Goal: Task Accomplishment & Management: Manage account settings

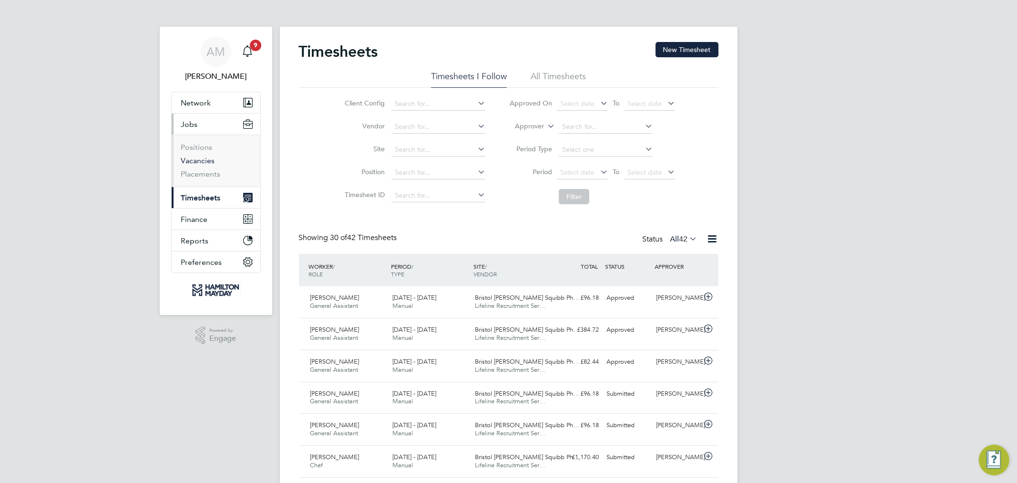
click at [203, 158] on link "Vacancies" at bounding box center [198, 160] width 34 height 9
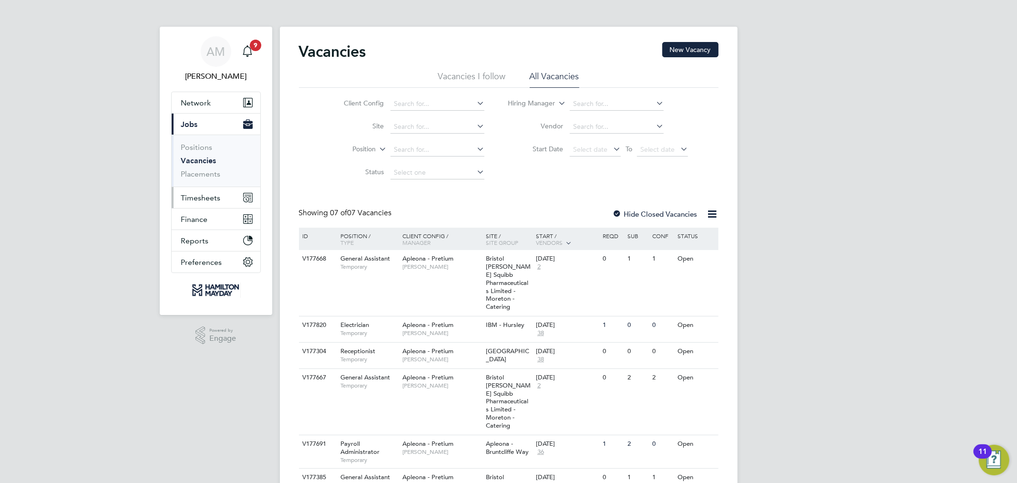
click at [201, 192] on button "Timesheets" at bounding box center [216, 197] width 89 height 21
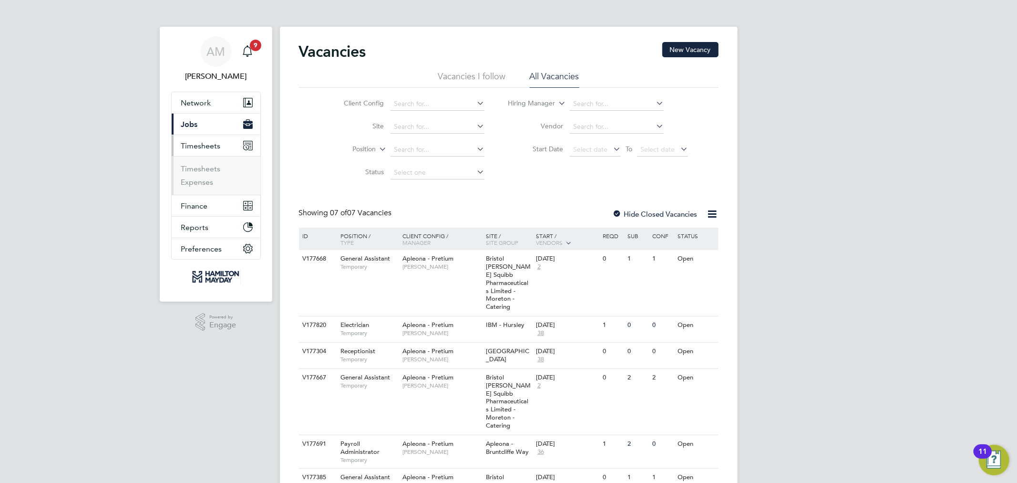
click at [193, 126] on span "Jobs" at bounding box center [189, 124] width 17 height 9
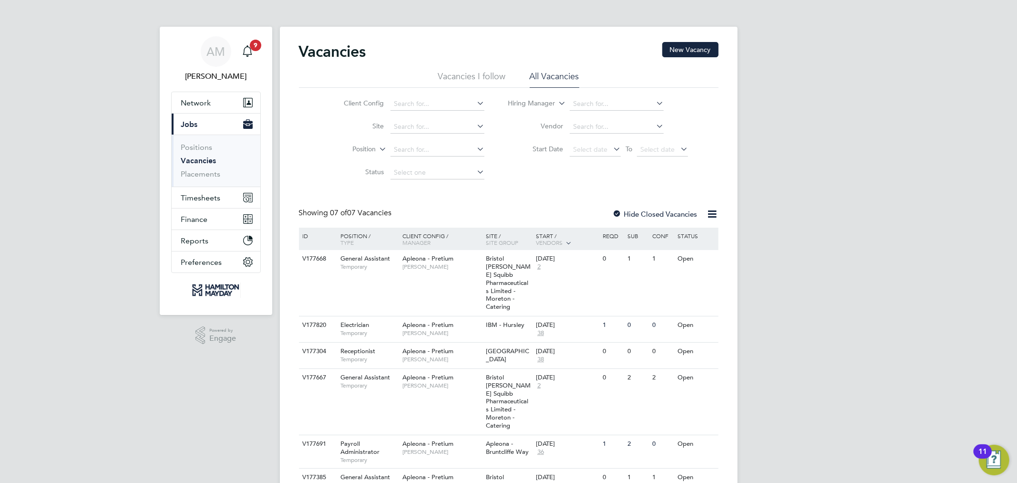
click at [200, 160] on link "Vacancies" at bounding box center [198, 160] width 35 height 9
click at [610, 155] on span "Select date" at bounding box center [595, 150] width 51 height 13
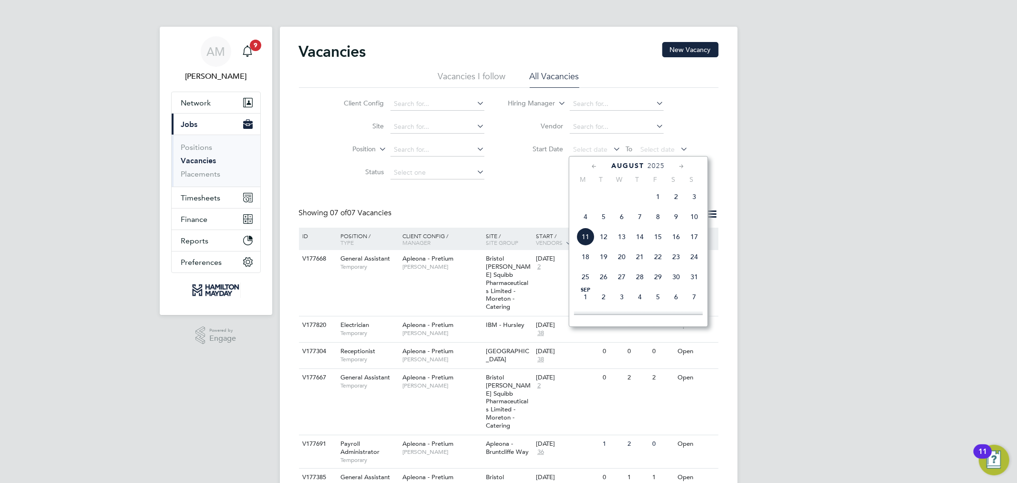
click at [638, 225] on span "7" at bounding box center [640, 216] width 18 height 18
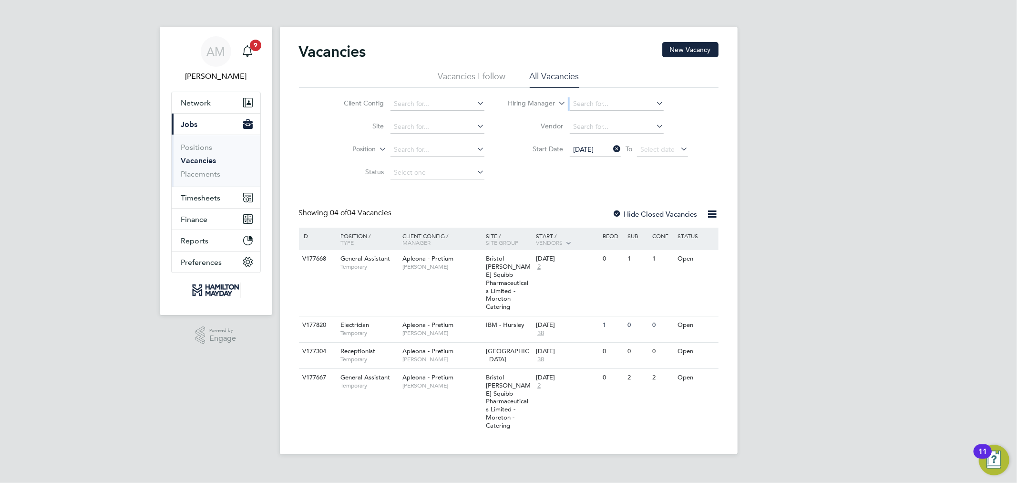
click at [610, 92] on div "Client Config Site Position Status Hiring Manager Vendor Start Date [DATE] To S…" at bounding box center [509, 136] width 420 height 96
click at [620, 106] on input at bounding box center [617, 103] width 94 height 13
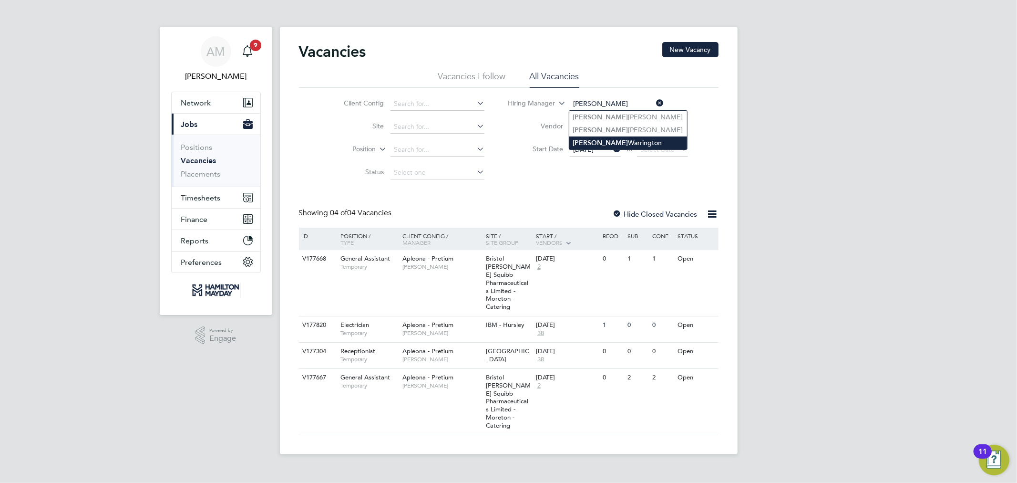
click at [614, 140] on li "[PERSON_NAME]" at bounding box center [628, 142] width 118 height 13
type input "[PERSON_NAME]"
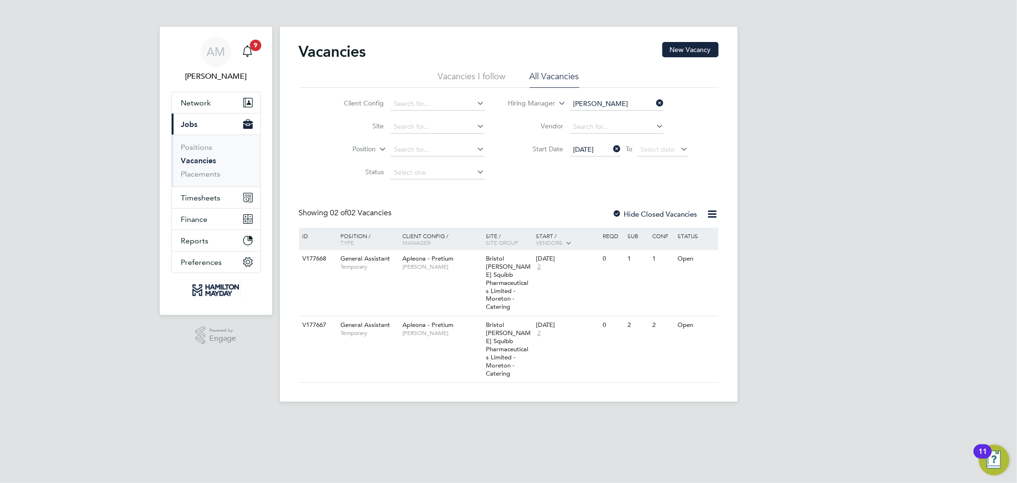
click at [611, 148] on icon at bounding box center [611, 148] width 0 height 13
click at [601, 151] on span "Select date" at bounding box center [590, 149] width 34 height 9
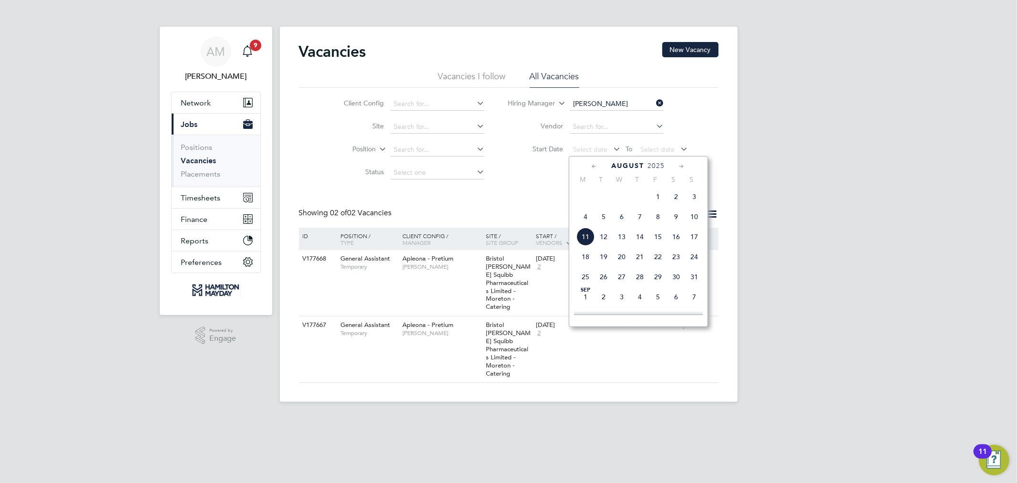
click at [584, 222] on span "4" at bounding box center [586, 216] width 18 height 18
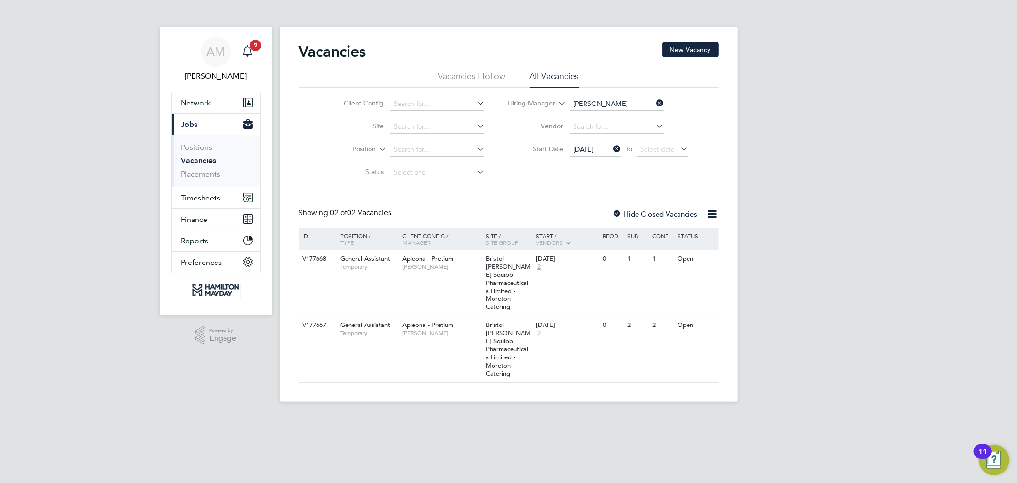
click at [253, 50] on span "9" at bounding box center [255, 45] width 11 height 11
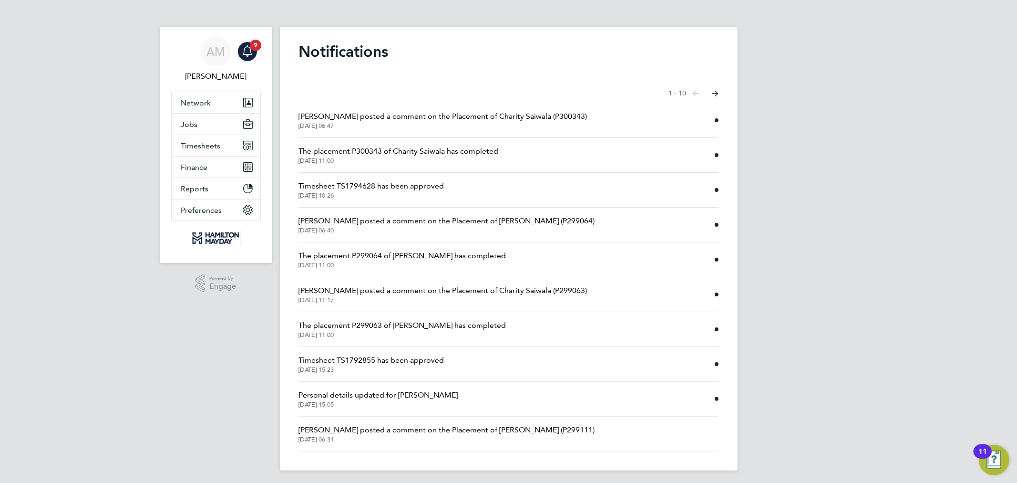
click at [471, 125] on span "[DATE] 06:47" at bounding box center [443, 126] width 289 height 8
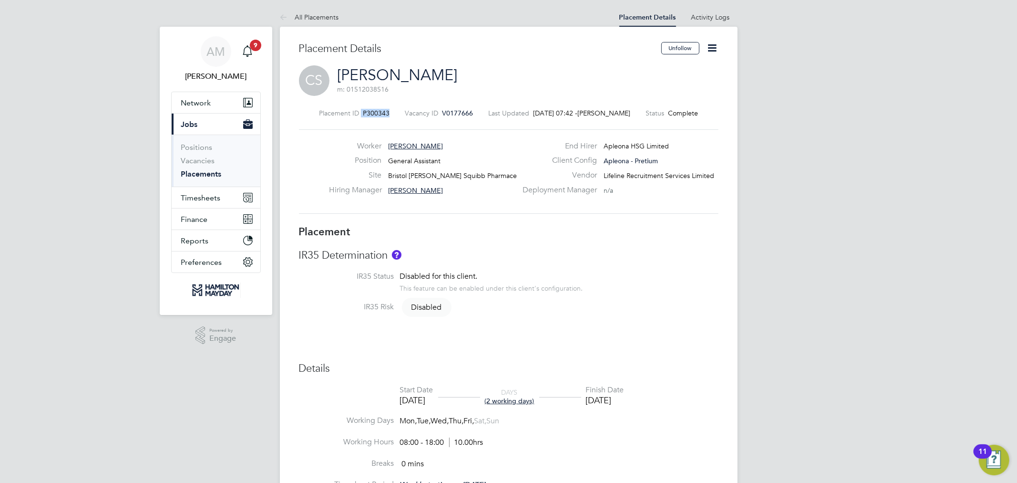
drag, startPoint x: 388, startPoint y: 112, endPoint x: 359, endPoint y: 115, distance: 29.3
click at [359, 115] on div "Placement ID P300343" at bounding box center [354, 113] width 71 height 9
click at [465, 116] on span "V0177666" at bounding box center [457, 113] width 31 height 9
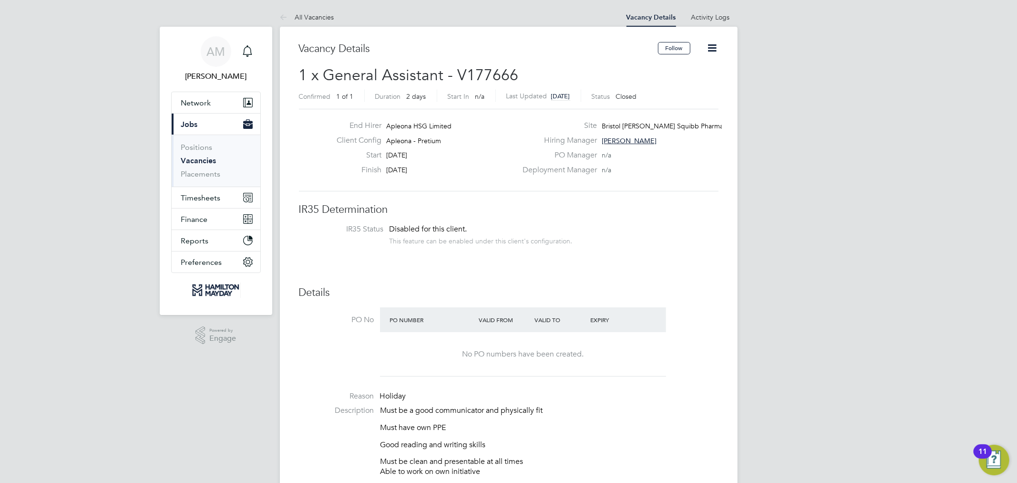
click at [712, 44] on icon at bounding box center [713, 48] width 12 height 12
click at [703, 86] on li "Update Status" at bounding box center [688, 83] width 55 height 13
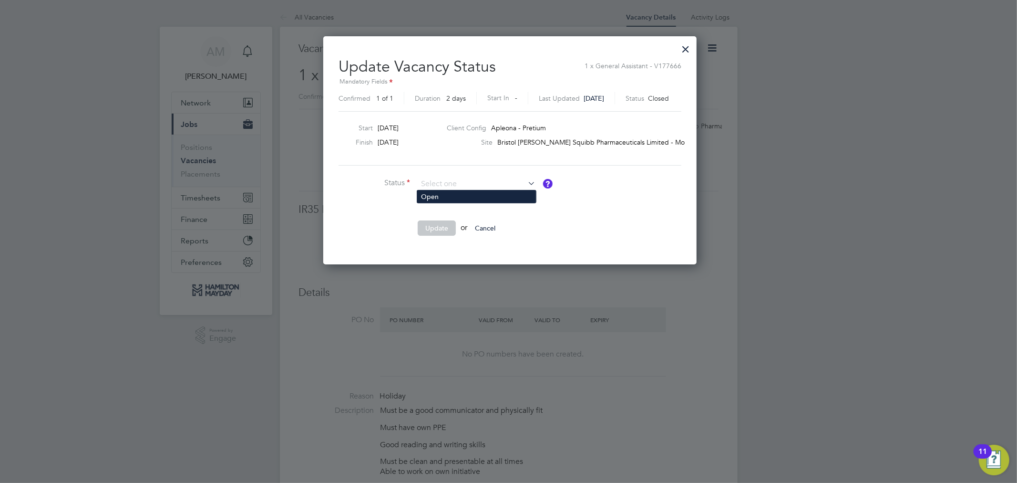
click at [514, 193] on li "Open" at bounding box center [476, 196] width 119 height 12
type input "Open"
click at [438, 223] on button "Update" at bounding box center [437, 227] width 38 height 15
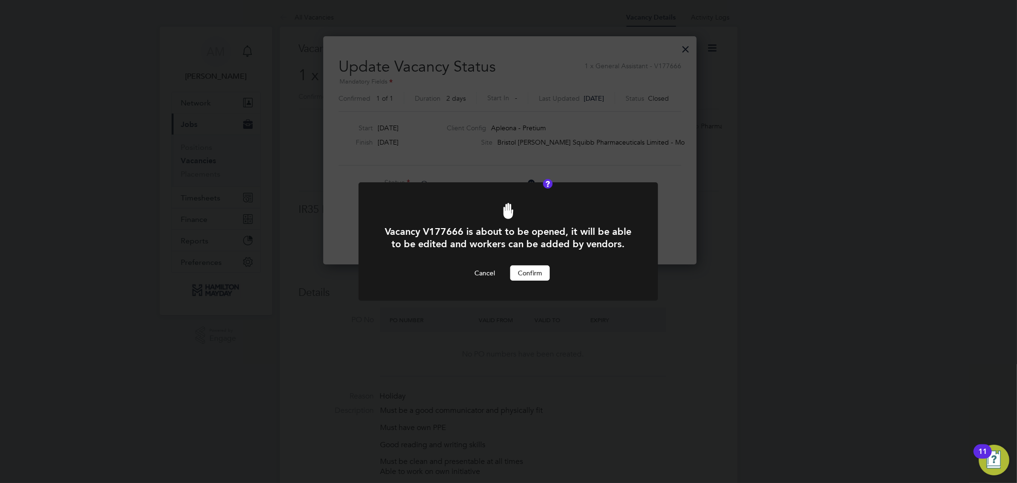
click at [531, 274] on button "Confirm" at bounding box center [530, 272] width 40 height 15
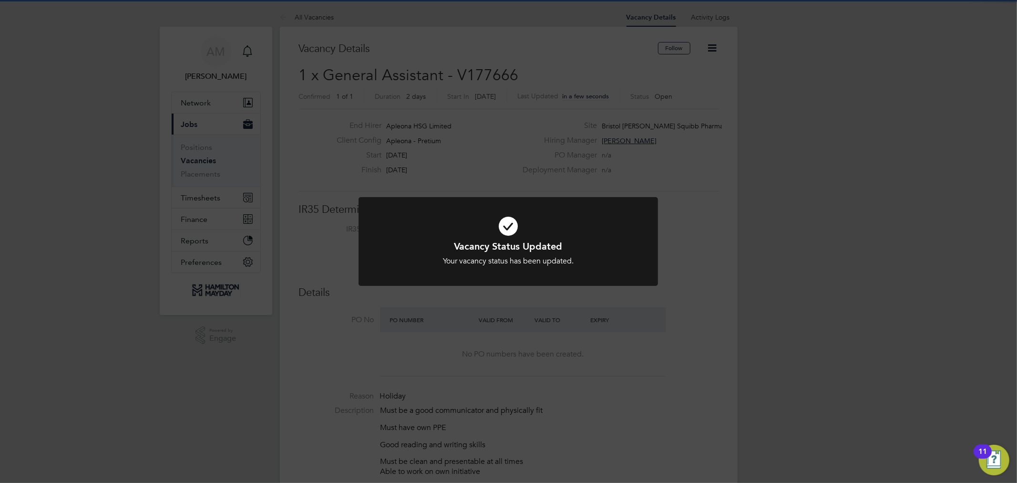
click at [791, 323] on div "Vacancy Status Updated Your vacancy status has been updated. Cancel Okay" at bounding box center [508, 241] width 1017 height 483
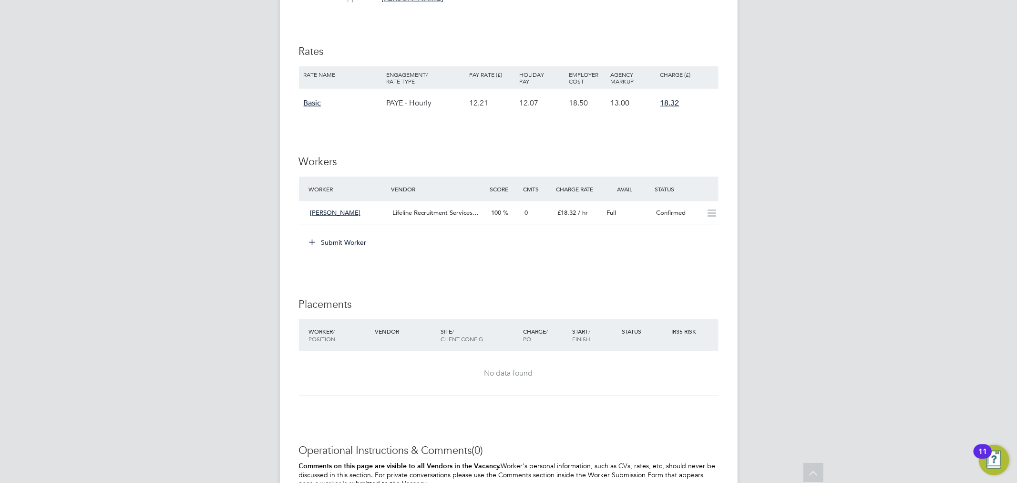
click at [355, 244] on button "Submit Worker" at bounding box center [339, 242] width 72 height 15
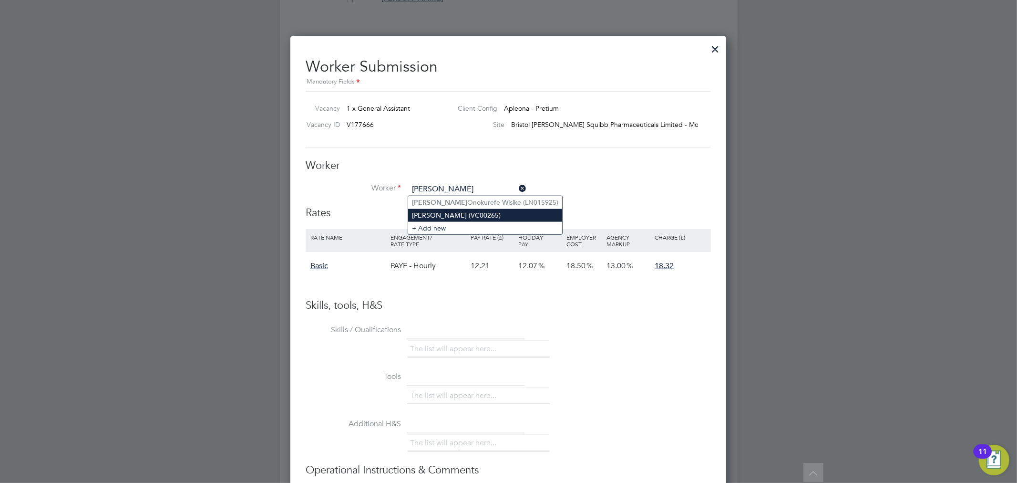
click at [500, 210] on li "[PERSON_NAME] (VC00265)" at bounding box center [485, 215] width 154 height 12
type input "[PERSON_NAME] (VC00265)"
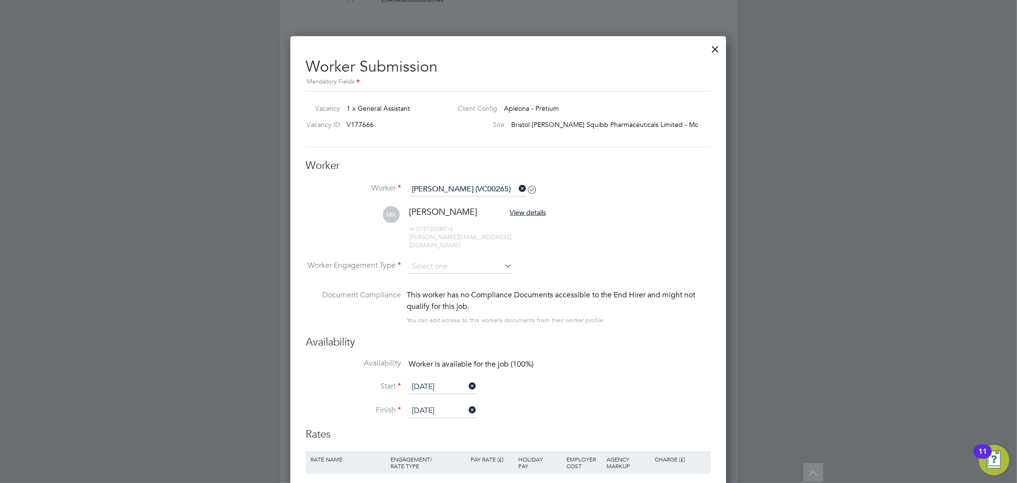
click at [436, 366] on li "Availability Worker is available for the job (100%)" at bounding box center [508, 368] width 405 height 21
click at [437, 380] on input "[DATE]" at bounding box center [443, 387] width 68 height 14
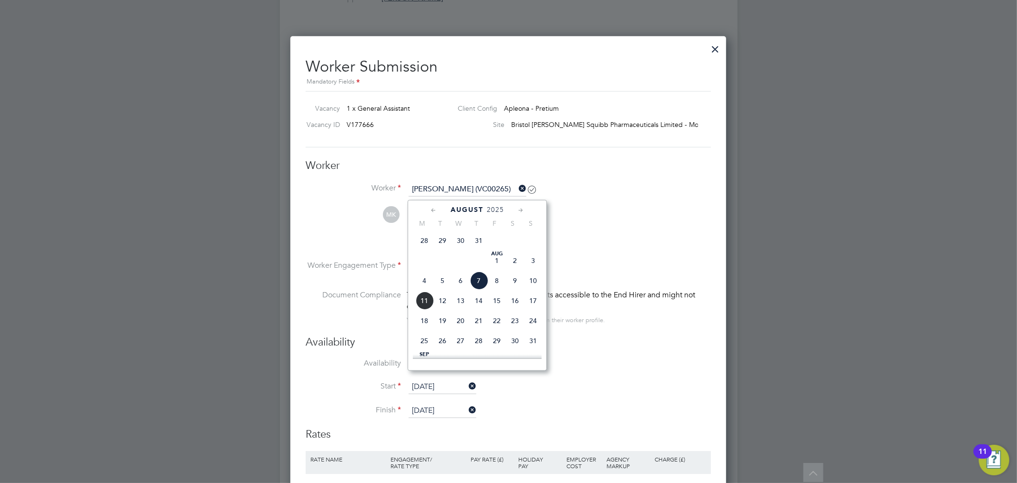
click at [498, 282] on span "8" at bounding box center [497, 280] width 18 height 18
type input "[DATE]"
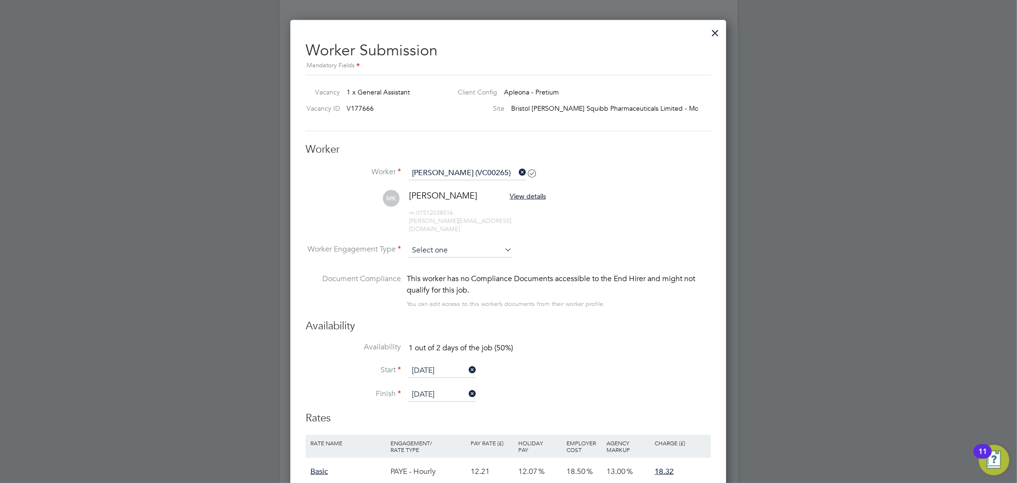
click at [497, 243] on input at bounding box center [460, 250] width 103 height 14
click at [468, 261] on li "PAYE" at bounding box center [460, 267] width 104 height 12
type input "PAYE"
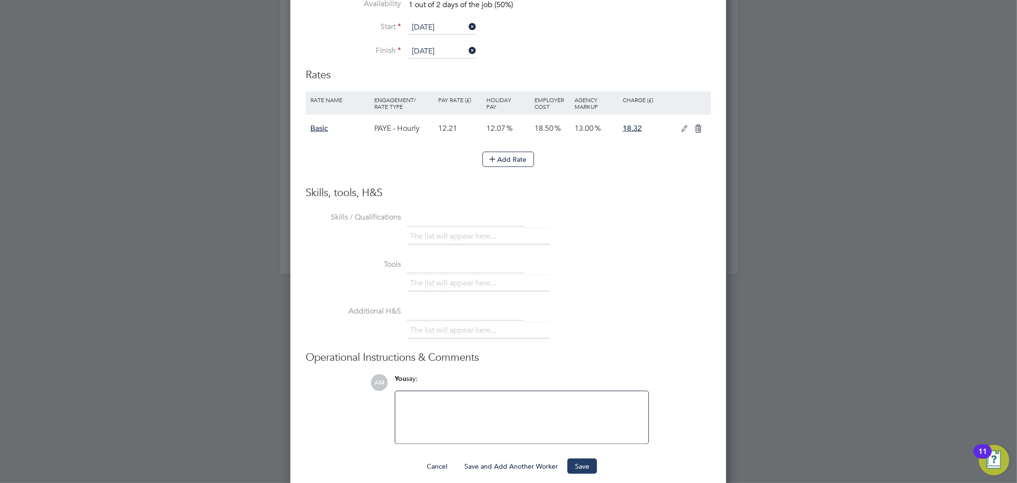
click at [588, 463] on button "Save" at bounding box center [583, 465] width 30 height 15
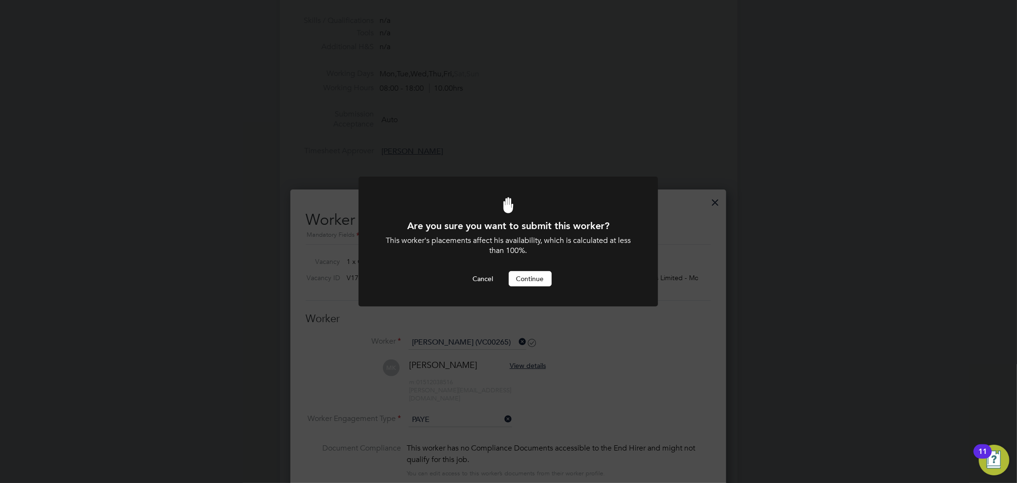
click at [519, 282] on button "Continue" at bounding box center [530, 278] width 43 height 15
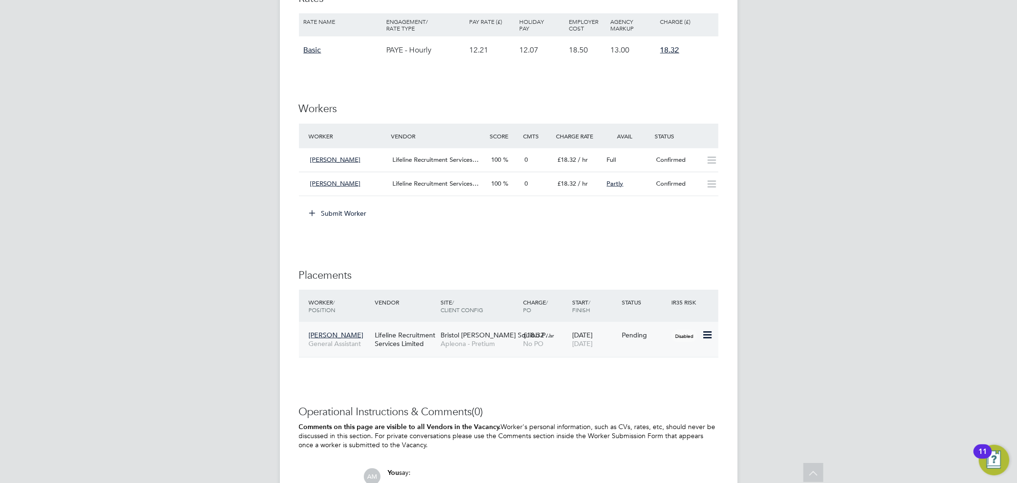
click at [712, 331] on icon at bounding box center [707, 334] width 10 height 11
click at [678, 393] on li "Start" at bounding box center [678, 394] width 68 height 13
type input "[PERSON_NAME]"
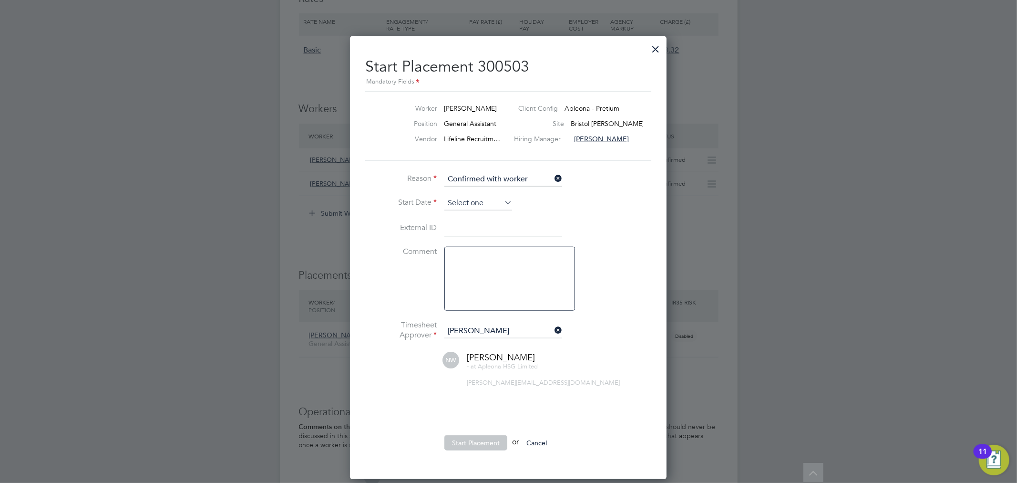
click at [489, 199] on input at bounding box center [478, 203] width 68 height 14
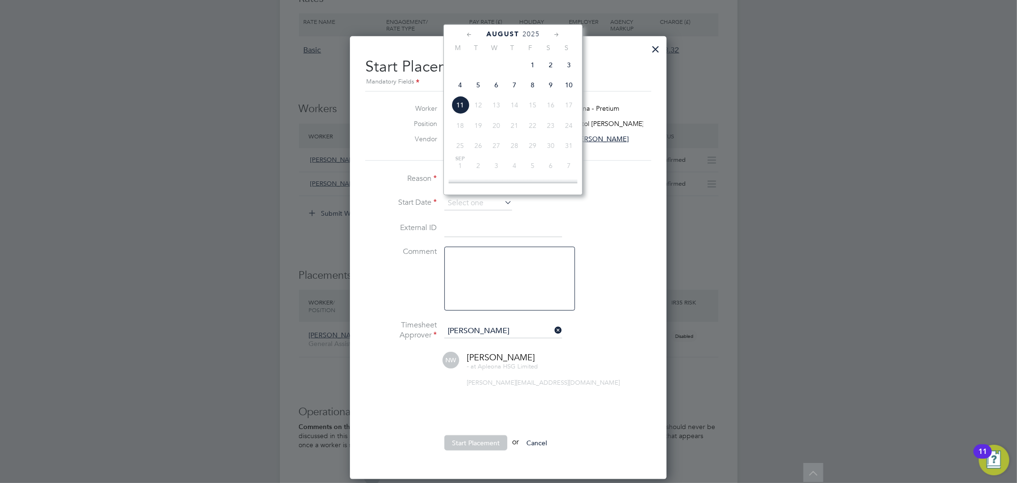
click at [535, 89] on span "8" at bounding box center [533, 85] width 18 height 18
type input "[DATE]"
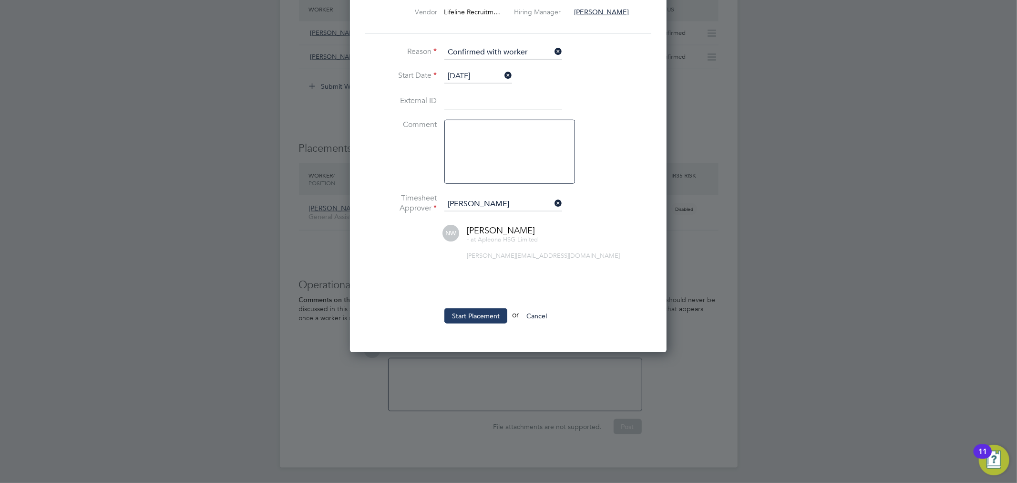
click at [487, 315] on button "Start Placement" at bounding box center [475, 315] width 63 height 15
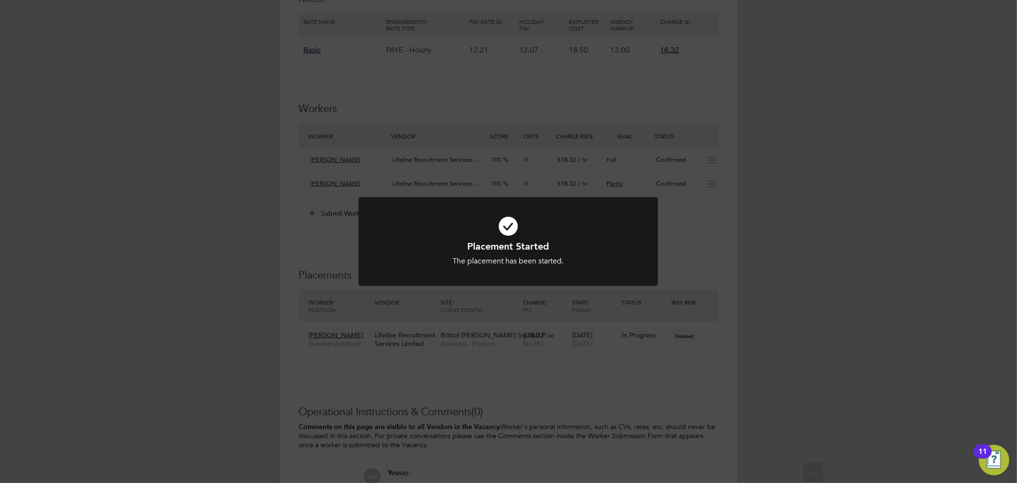
click at [637, 389] on div "Placement Started The placement has been started. Cancel Okay" at bounding box center [508, 241] width 1017 height 483
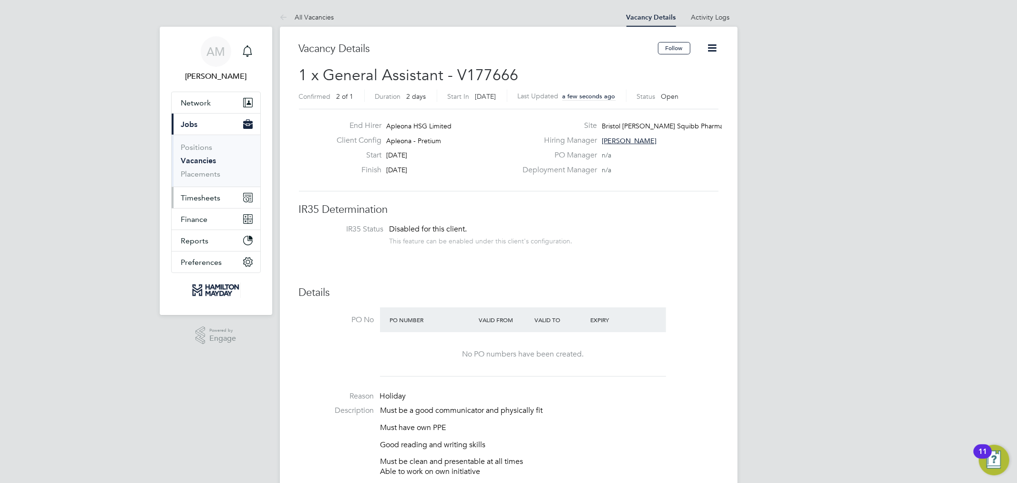
click at [191, 195] on span "Timesheets" at bounding box center [201, 197] width 40 height 9
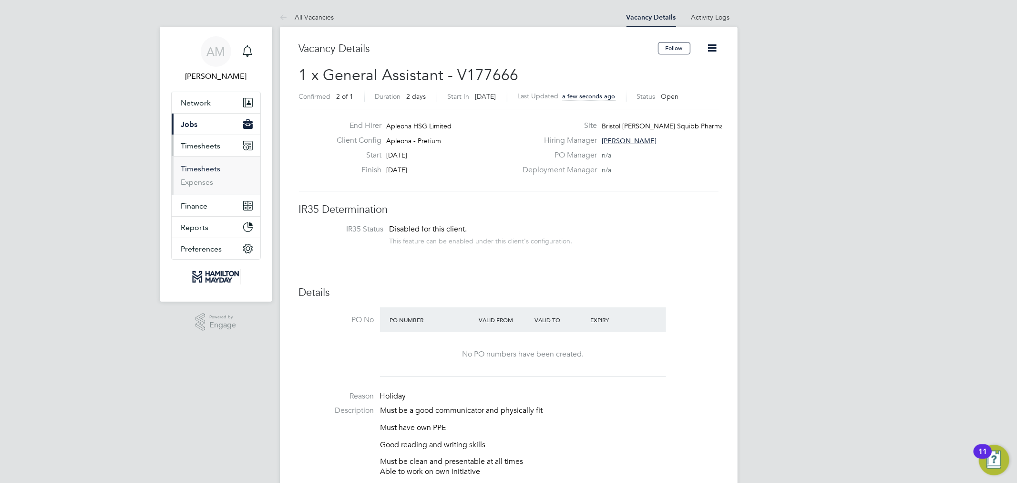
click at [194, 168] on link "Timesheets" at bounding box center [201, 168] width 40 height 9
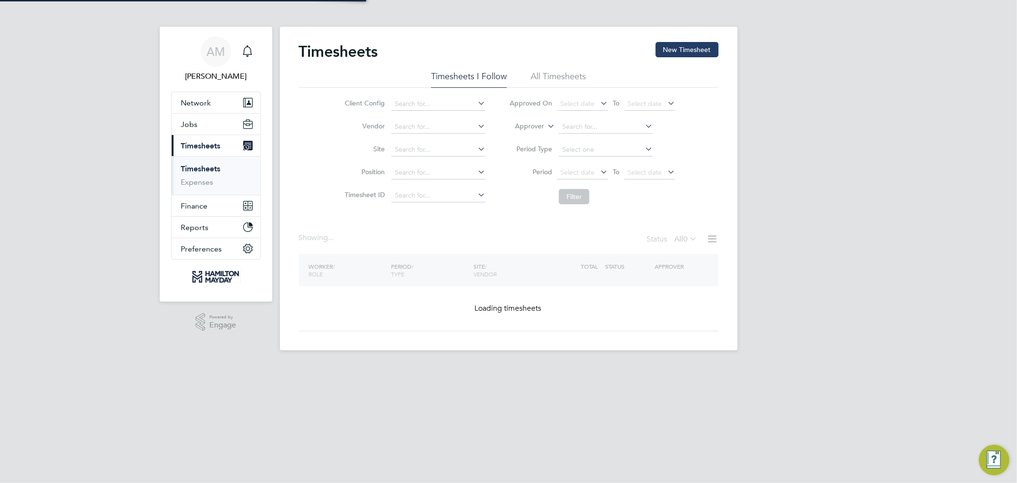
click at [708, 59] on div "Timesheets New Timesheet" at bounding box center [509, 56] width 420 height 29
click at [703, 52] on button "New Timesheet" at bounding box center [687, 49] width 63 height 15
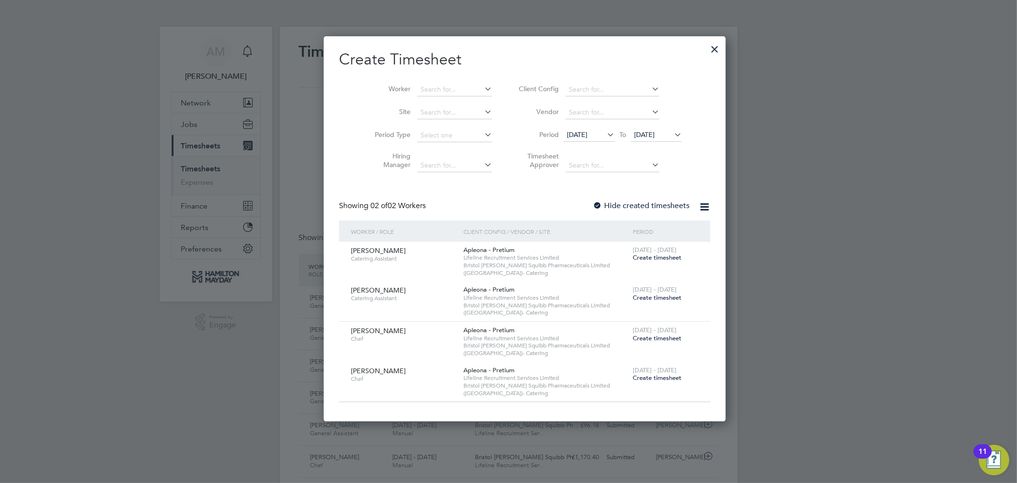
click at [702, 41] on div at bounding box center [508, 241] width 1017 height 483
click at [592, 142] on li "Period [DATE] To [DATE]" at bounding box center [599, 135] width 190 height 23
click at [605, 129] on icon at bounding box center [605, 134] width 0 height 13
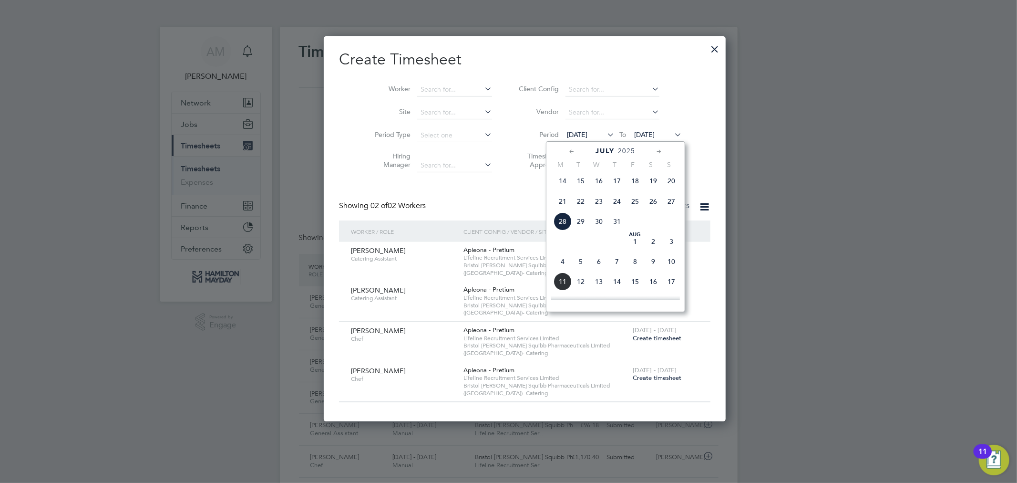
click at [618, 270] on span "7" at bounding box center [617, 261] width 18 height 18
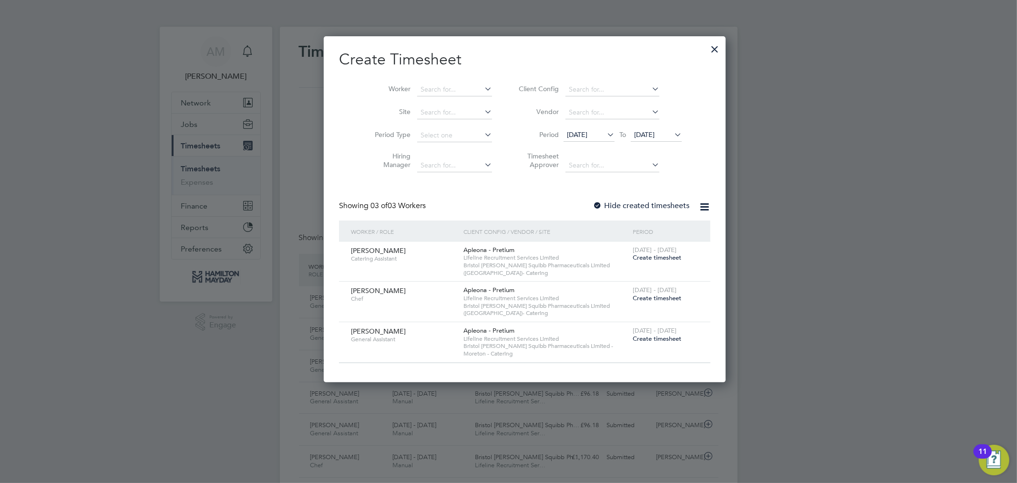
click at [633, 335] on span "Create timesheet" at bounding box center [657, 338] width 49 height 8
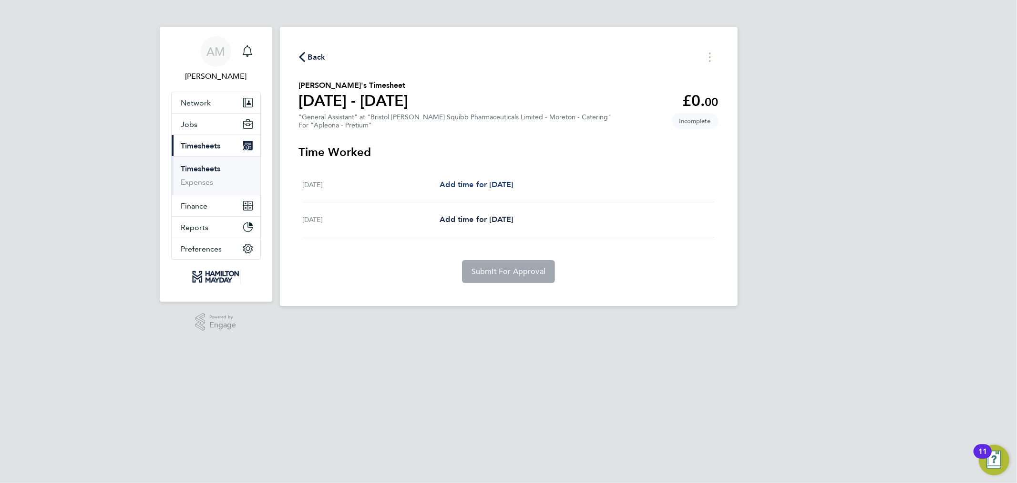
click at [498, 187] on span "Add time for [DATE]" at bounding box center [476, 184] width 73 height 9
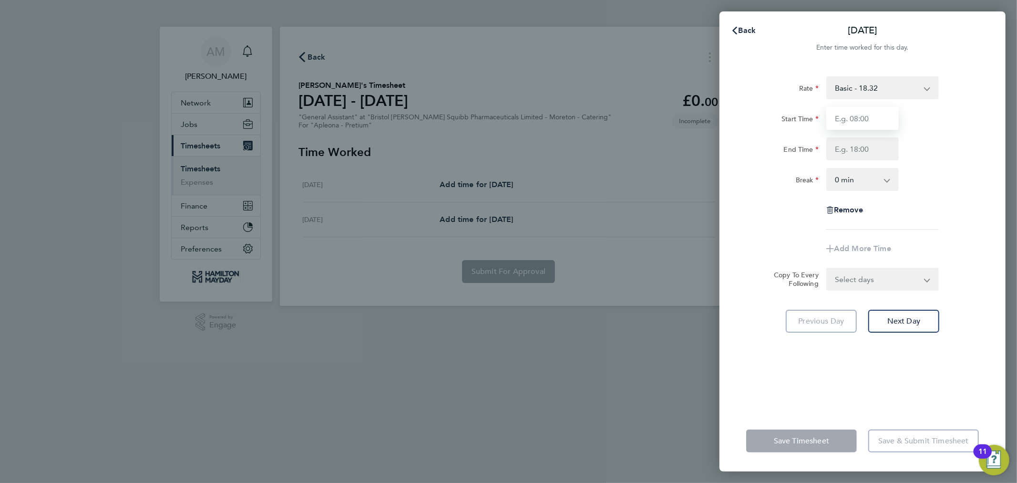
click at [848, 118] on input "Start Time" at bounding box center [863, 118] width 72 height 23
type input "09:00"
click at [850, 155] on input "End Time" at bounding box center [863, 148] width 72 height 23
click at [873, 154] on input "End Time" at bounding box center [863, 148] width 72 height 23
type input "14:30"
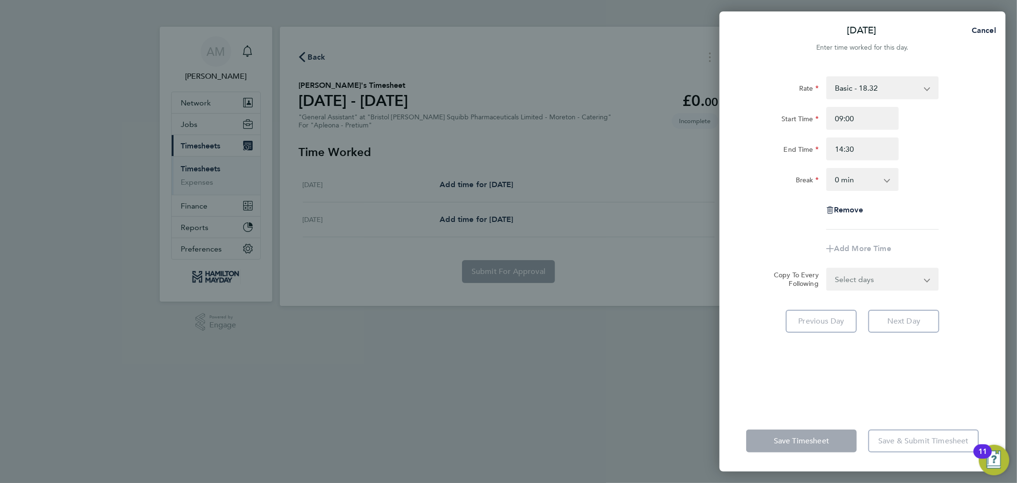
click at [870, 177] on select "0 min 15 min 30 min 45 min 60 min 75 min 90 min" at bounding box center [856, 179] width 59 height 21
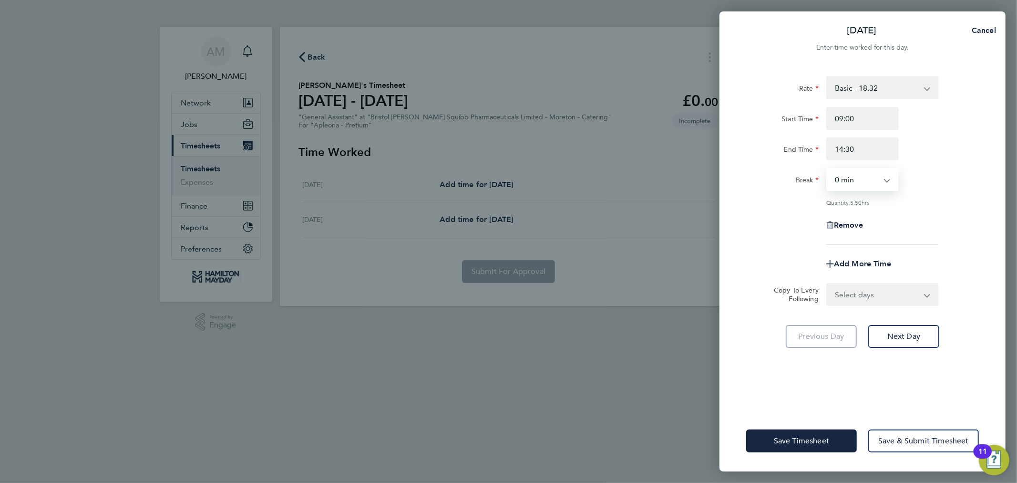
select select "15"
click at [827, 169] on select "0 min 15 min 30 min 45 min 60 min 75 min 90 min" at bounding box center [856, 179] width 59 height 21
click at [807, 445] on button "Save Timesheet" at bounding box center [801, 440] width 111 height 23
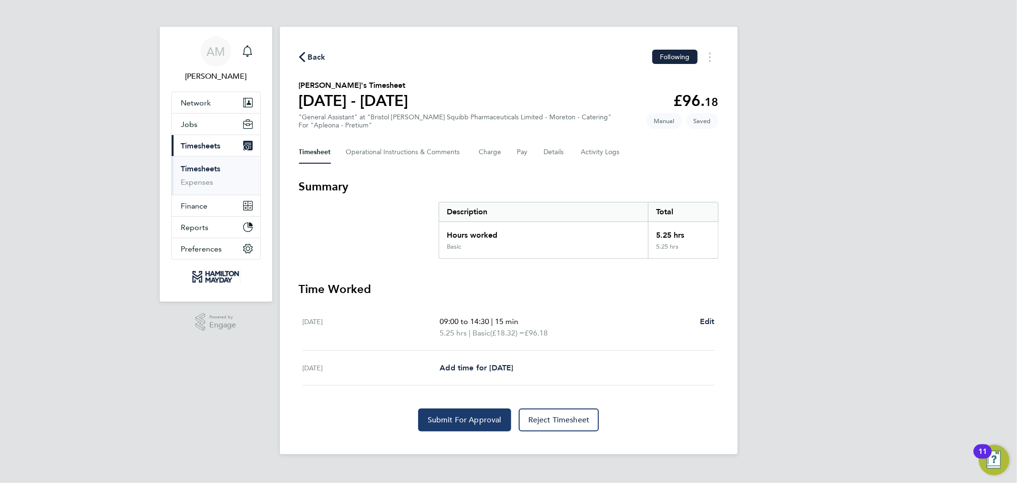
click at [474, 422] on span "Submit For Approval" at bounding box center [465, 420] width 74 height 10
click at [215, 170] on link "Timesheets" at bounding box center [201, 168] width 40 height 9
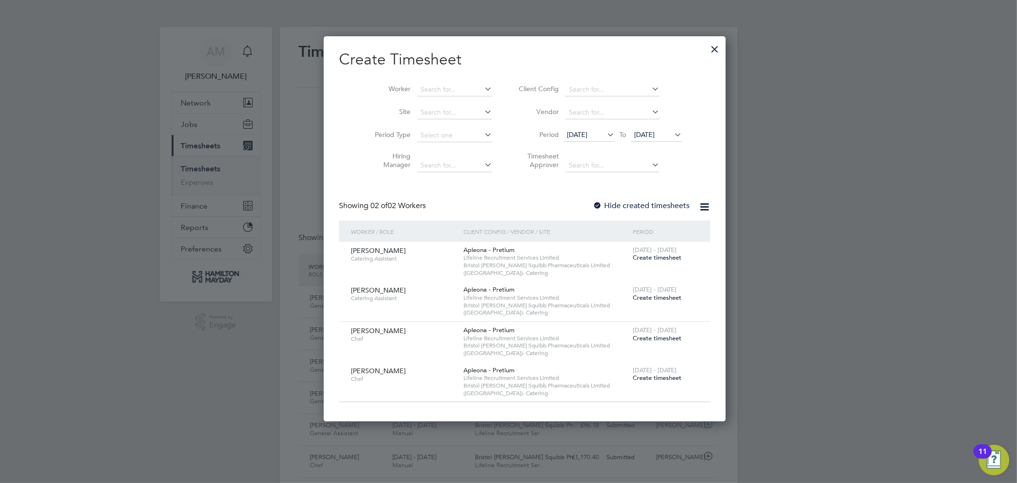
click at [580, 132] on span "[DATE]" at bounding box center [577, 134] width 21 height 9
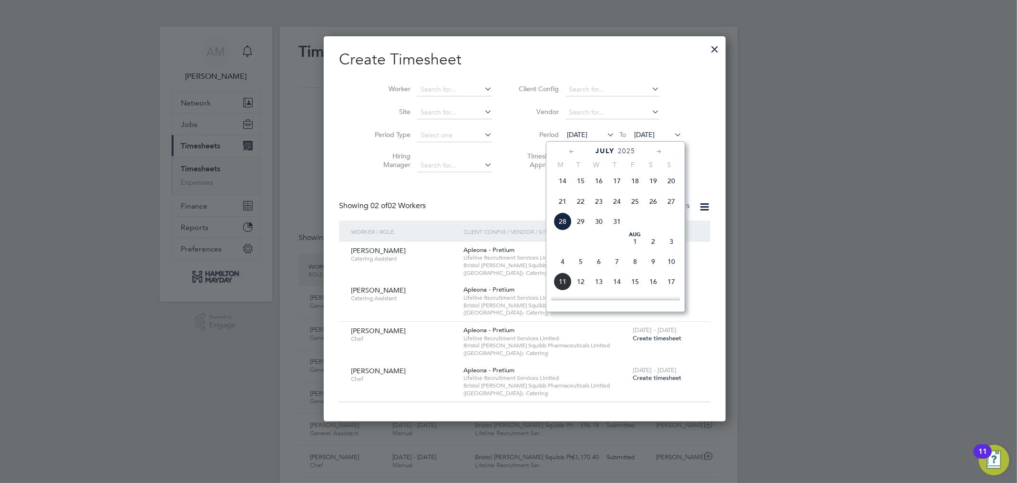
click at [636, 268] on span "8" at bounding box center [635, 261] width 18 height 18
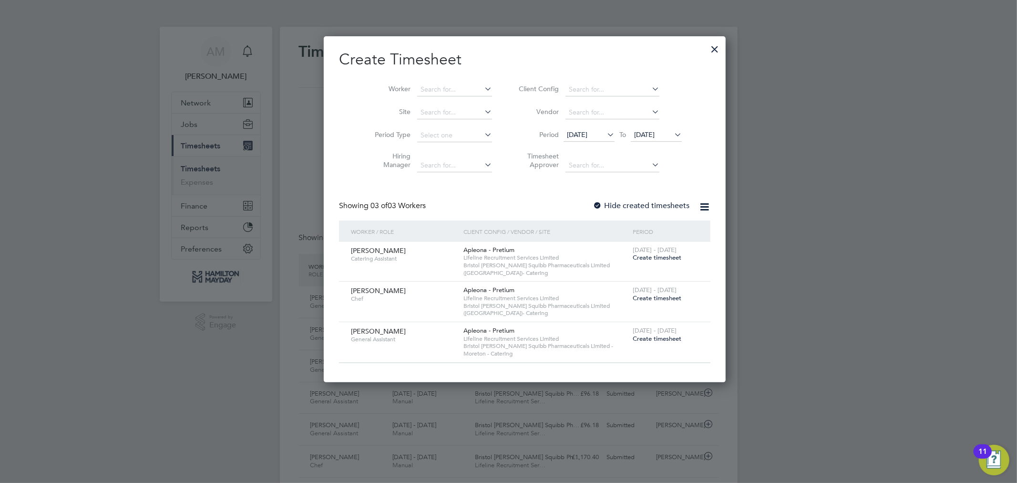
click at [646, 337] on span "Create timesheet" at bounding box center [657, 338] width 49 height 8
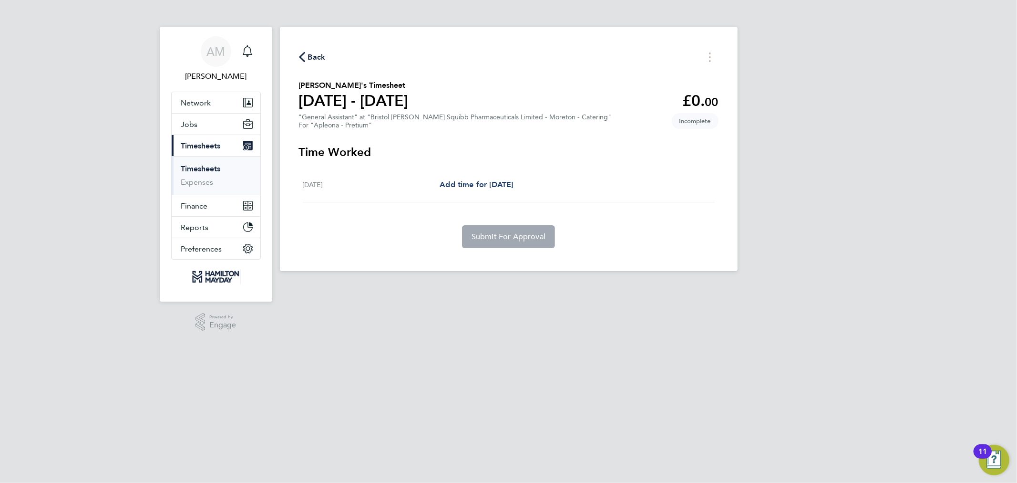
click at [496, 185] on span "Add time for [DATE]" at bounding box center [476, 184] width 73 height 9
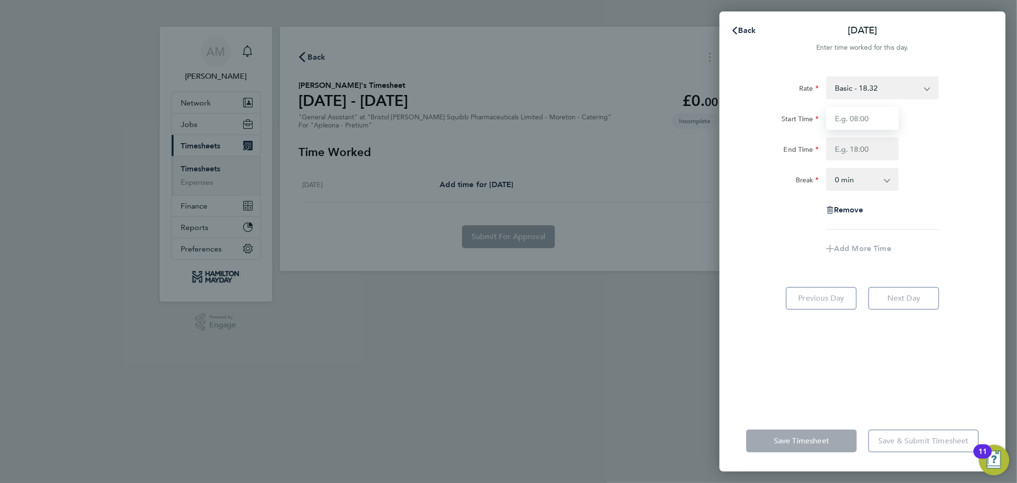
click at [866, 118] on input "Start Time" at bounding box center [863, 118] width 72 height 23
type input "09:00"
click at [857, 146] on input "End Time" at bounding box center [863, 148] width 72 height 23
type input "14:30"
click at [847, 180] on select "0 min 15 min 30 min 45 min 60 min 75 min 90 min" at bounding box center [856, 179] width 59 height 21
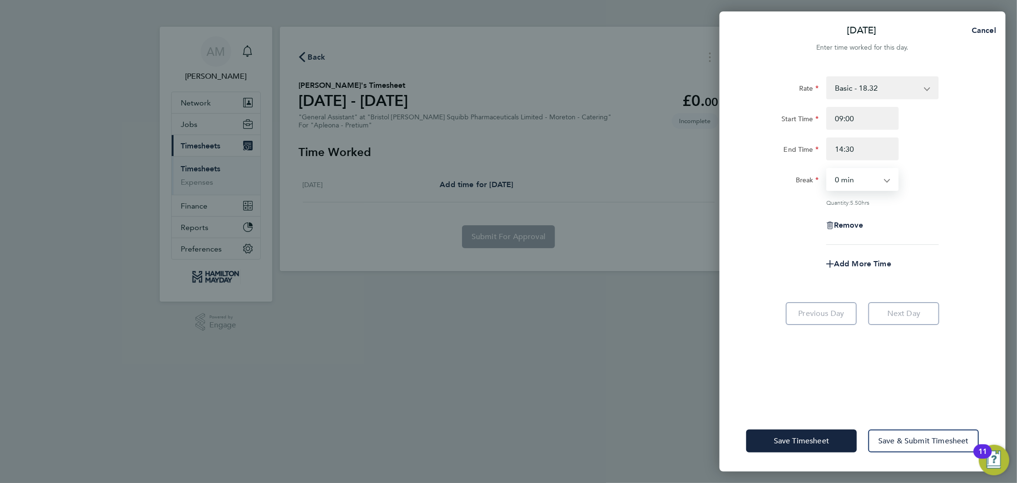
select select "15"
click at [827, 169] on select "0 min 15 min 30 min 45 min 60 min 75 min 90 min" at bounding box center [856, 179] width 59 height 21
click at [812, 440] on span "Save Timesheet" at bounding box center [801, 441] width 55 height 10
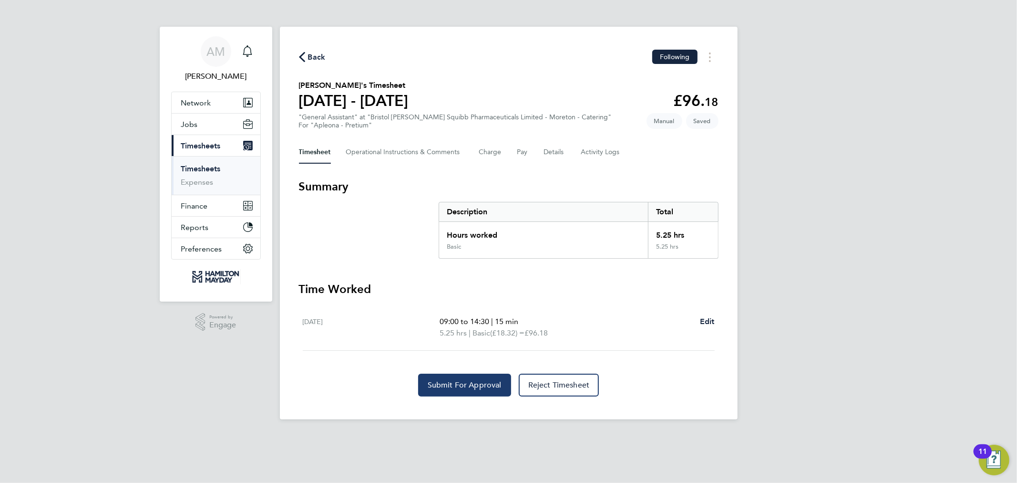
click at [468, 382] on span "Submit For Approval" at bounding box center [465, 385] width 74 height 10
click at [313, 58] on span "Back" at bounding box center [317, 57] width 18 height 11
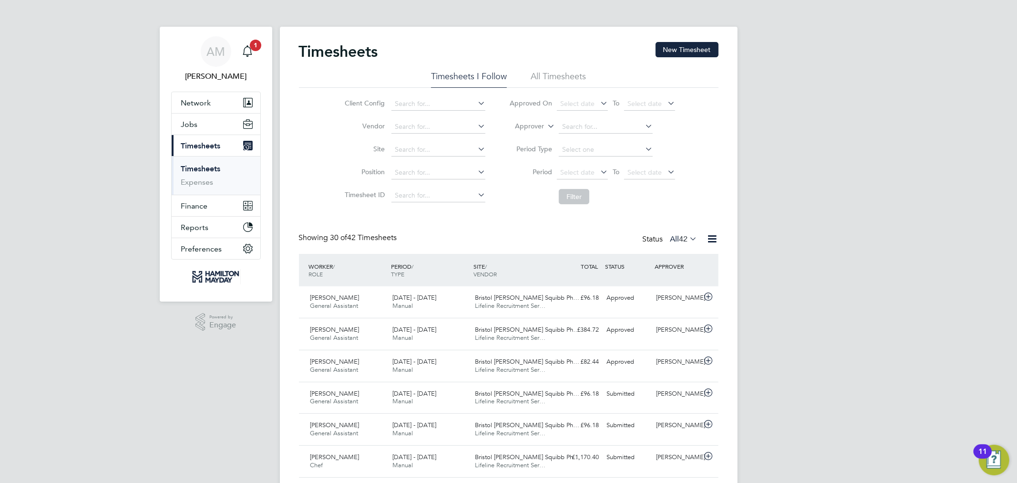
click at [208, 167] on link "Timesheets" at bounding box center [201, 168] width 40 height 9
click at [598, 168] on span "Select date" at bounding box center [582, 172] width 51 height 13
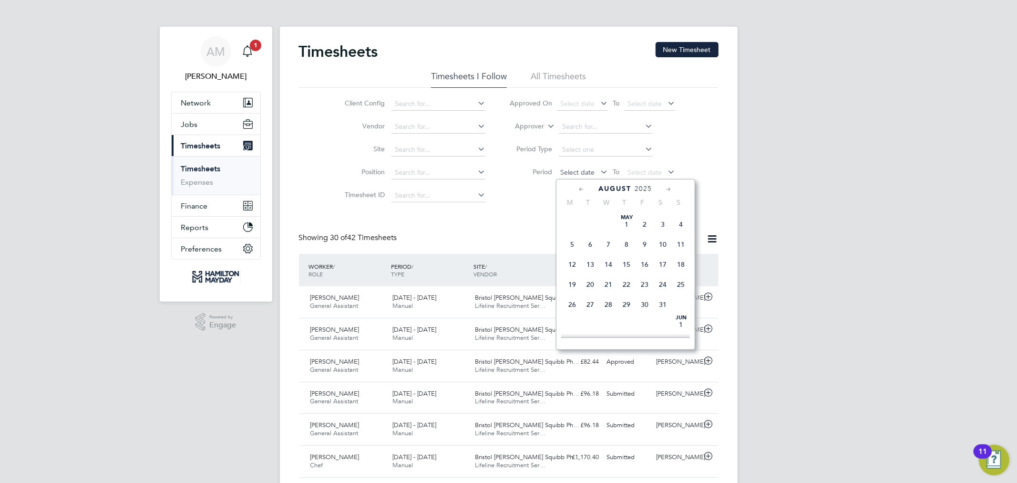
scroll to position [327, 0]
click at [624, 243] on span "7" at bounding box center [627, 239] width 18 height 18
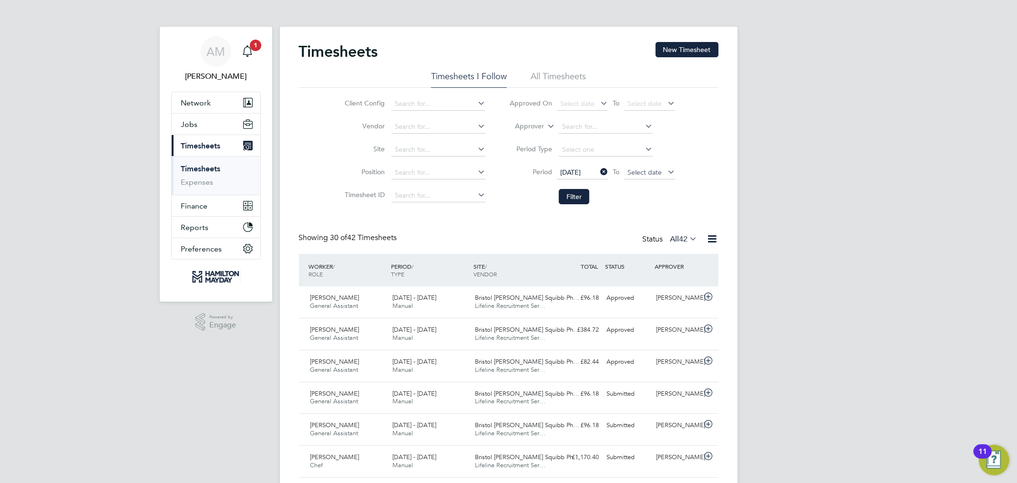
click at [661, 169] on span "Select date" at bounding box center [649, 172] width 51 height 13
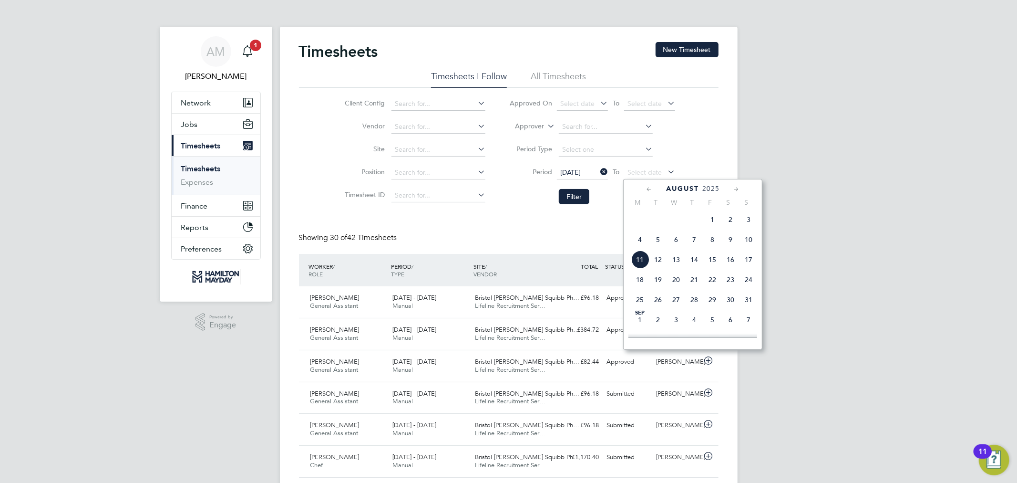
click at [709, 242] on span "8" at bounding box center [712, 239] width 18 height 18
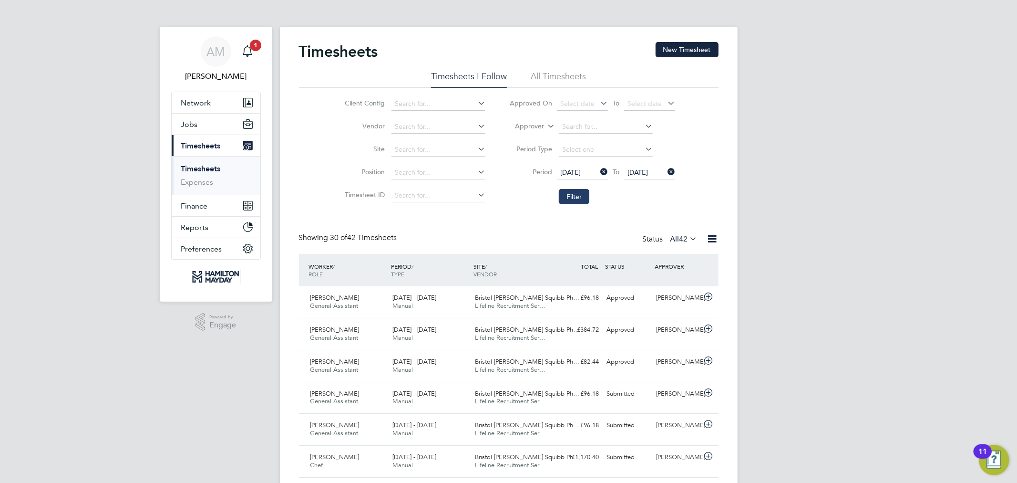
click at [577, 194] on button "Filter" at bounding box center [574, 196] width 31 height 15
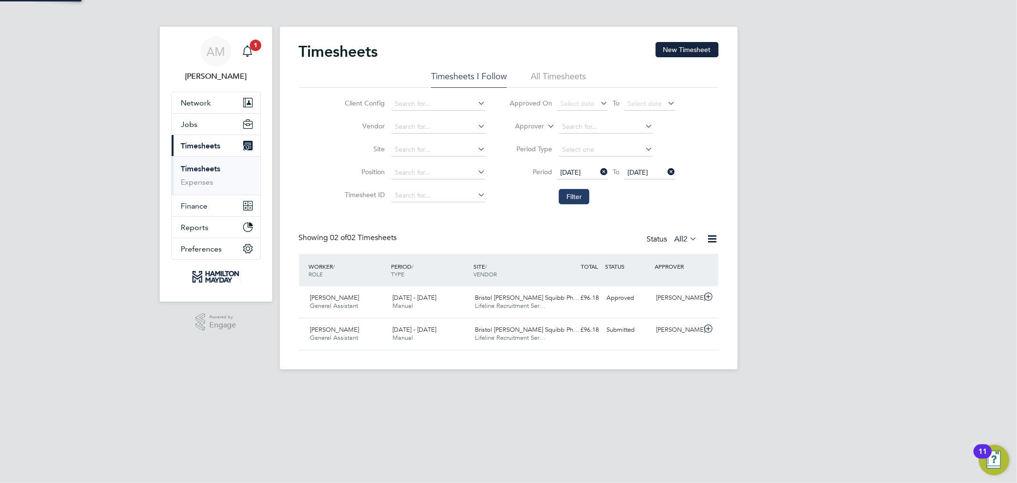
scroll to position [24, 83]
click at [560, 299] on div "£96.18 Approved" at bounding box center [579, 298] width 50 height 16
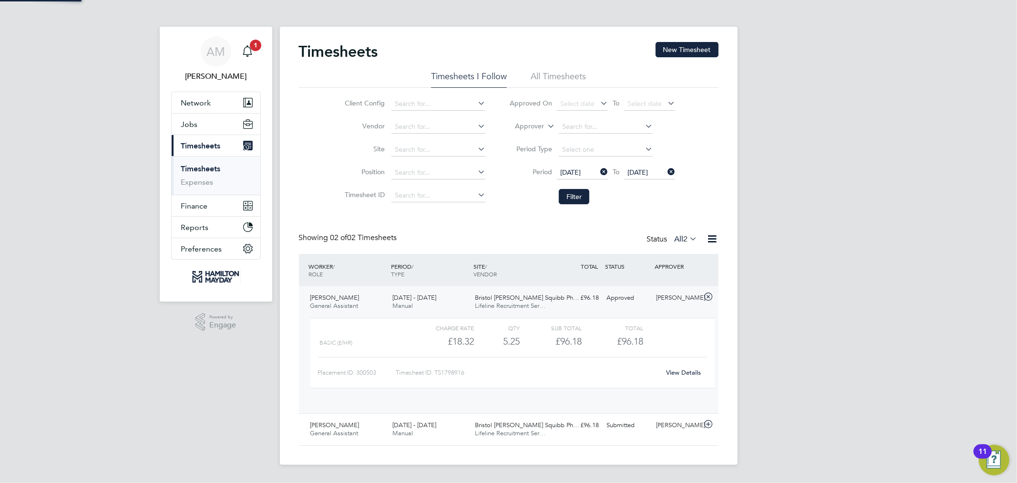
scroll to position [16, 93]
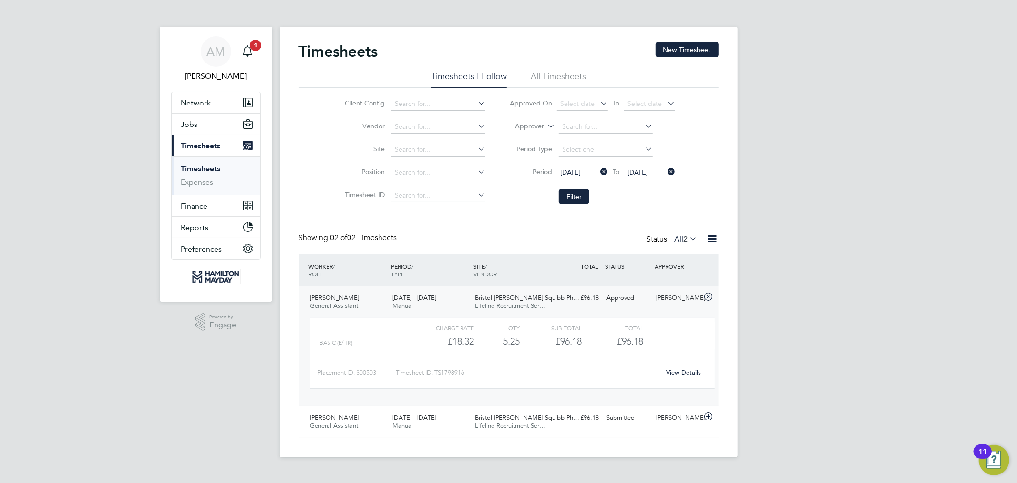
click at [571, 400] on div "Charge rate QTY Sub Total Total Basic (£/HR) £18.32 5.25 5.25 5 £96.18 £96.18 P…" at bounding box center [513, 358] width 412 height 88
click at [568, 422] on div "£96.18 Submitted" at bounding box center [579, 418] width 50 height 16
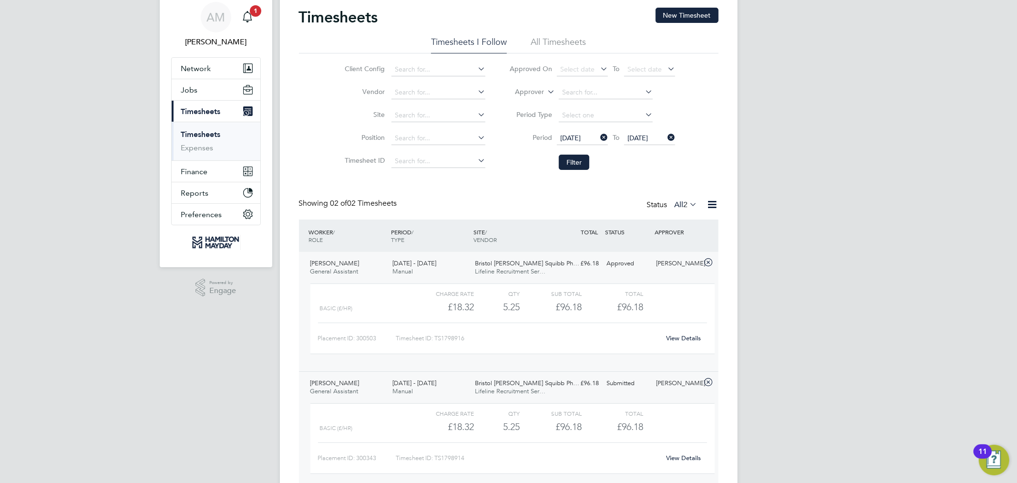
scroll to position [53, 0]
